Goal: Task Accomplishment & Management: Complete application form

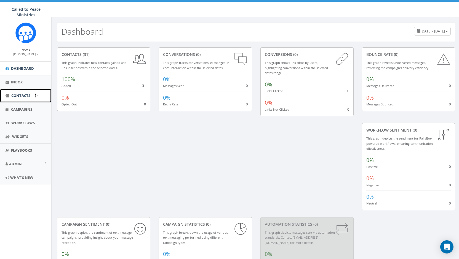
click at [20, 94] on span "Contacts" at bounding box center [20, 95] width 19 height 5
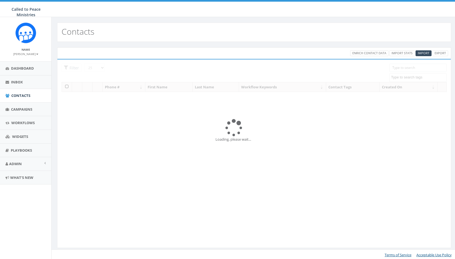
select select
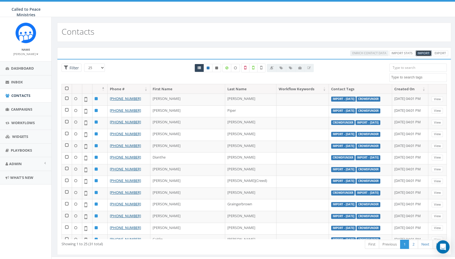
click at [421, 52] on span "Import" at bounding box center [423, 53] width 12 height 4
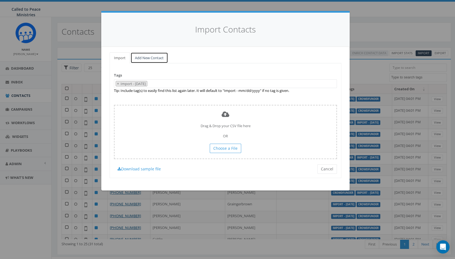
click at [150, 55] on link "Add New Contact" at bounding box center [148, 57] width 37 height 11
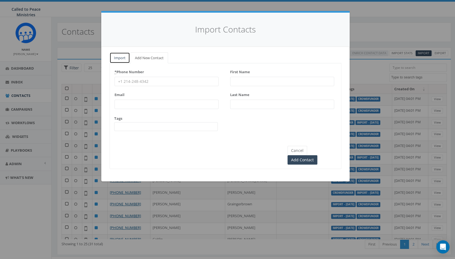
click at [122, 57] on link "Import" at bounding box center [119, 57] width 20 height 11
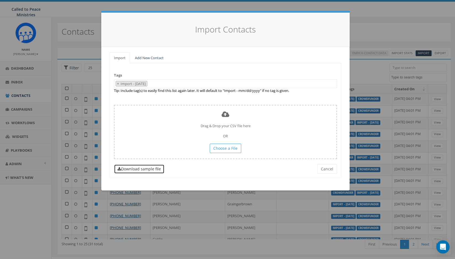
click at [142, 166] on link "Download sample file" at bounding box center [139, 169] width 50 height 9
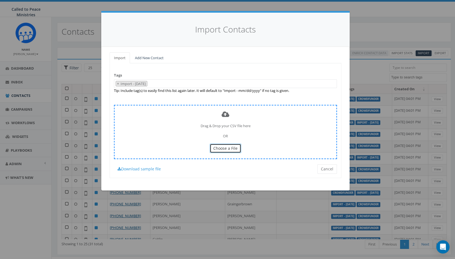
click at [225, 147] on span "Choose a File" at bounding box center [225, 148] width 24 height 5
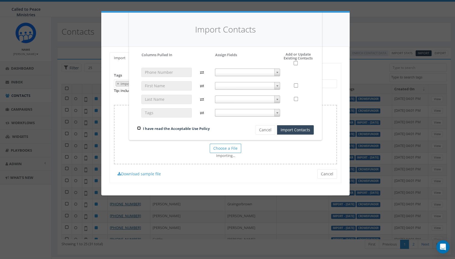
click at [137, 128] on input "checkbox" at bounding box center [139, 129] width 4 height 4
checkbox input "true"
click at [276, 73] on b at bounding box center [277, 72] width 2 height 1
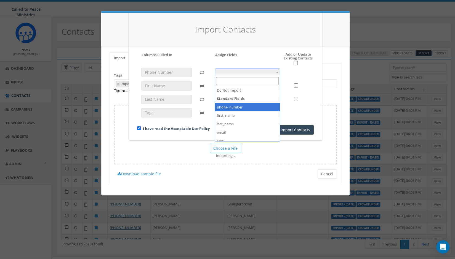
select select "phone_number"
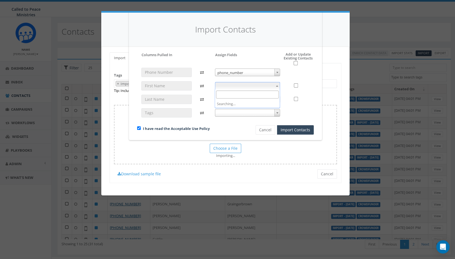
click at [278, 83] on span at bounding box center [277, 85] width 6 height 7
select select "first_name"
click at [279, 101] on span at bounding box center [277, 99] width 6 height 7
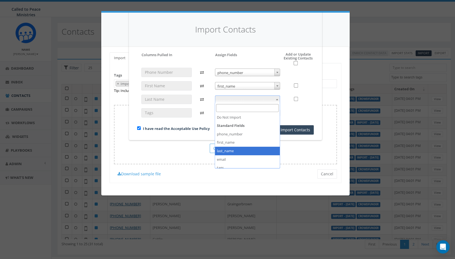
select select "last_name"
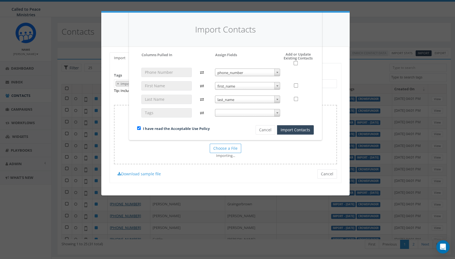
click at [278, 114] on span at bounding box center [277, 112] width 6 height 7
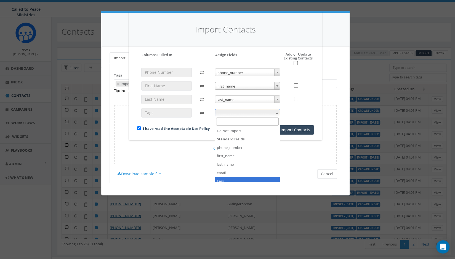
select select "tags"
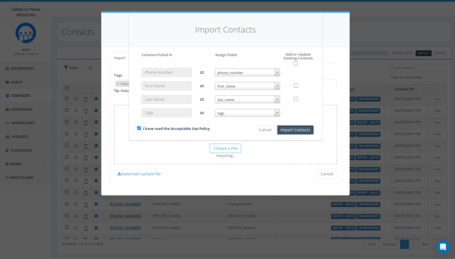
click at [296, 130] on button "Import Contacts" at bounding box center [295, 129] width 37 height 9
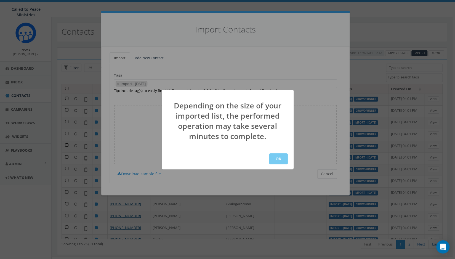
click at [278, 158] on button "OK" at bounding box center [278, 159] width 19 height 11
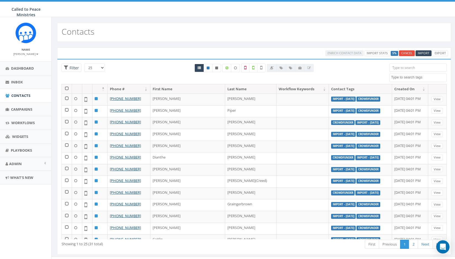
select select
click at [17, 96] on span "Contacts" at bounding box center [20, 95] width 19 height 5
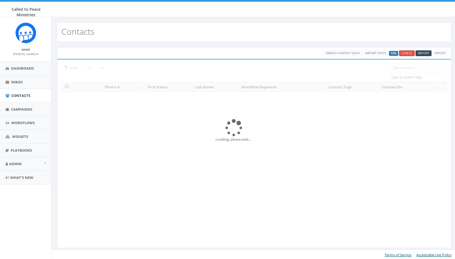
select select
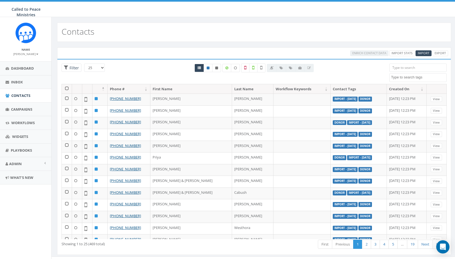
select select
